Goal: Navigation & Orientation: Find specific page/section

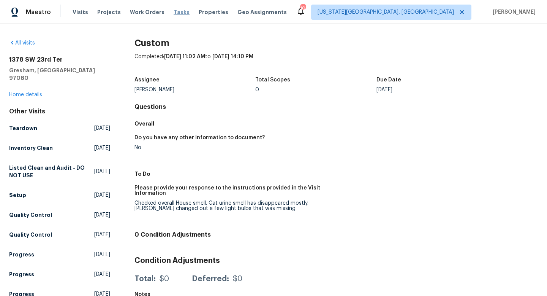
click at [174, 14] on span "Tasks" at bounding box center [182, 11] width 16 height 5
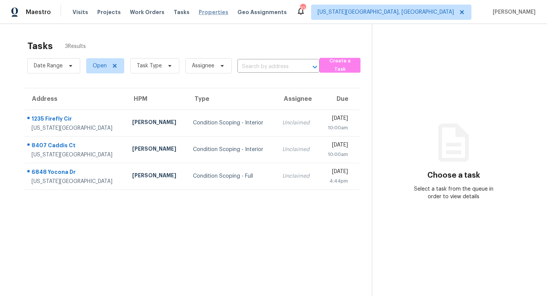
click at [201, 11] on span "Properties" at bounding box center [214, 12] width 30 height 8
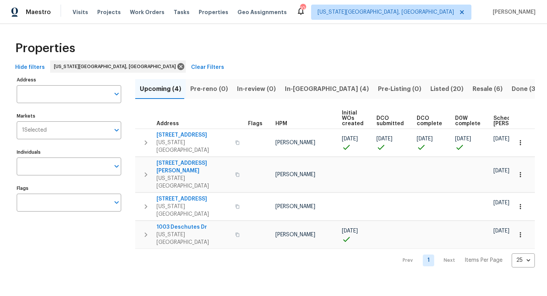
click at [301, 89] on span "In-[GEOGRAPHIC_DATA] (4)" at bounding box center [327, 89] width 84 height 11
